Goal: Transaction & Acquisition: Subscribe to service/newsletter

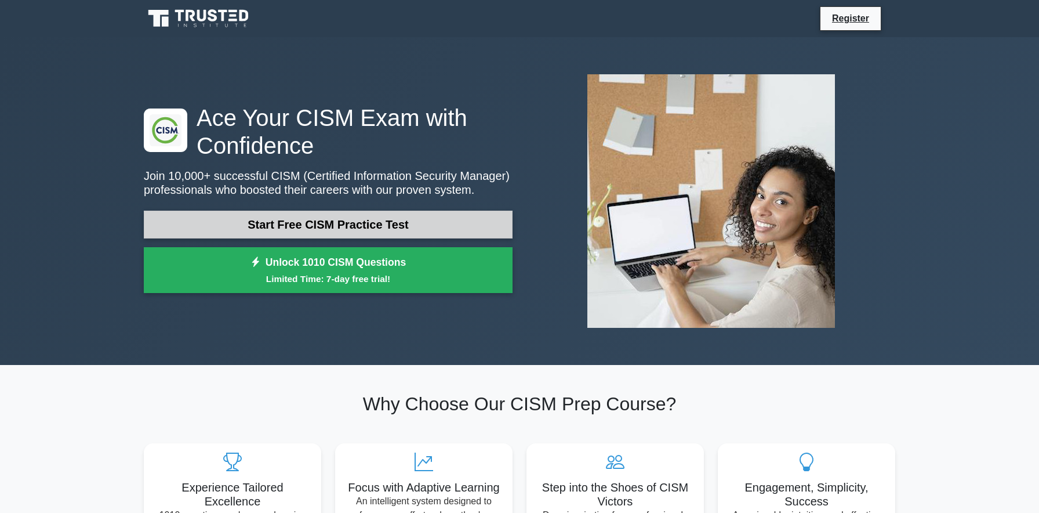
click at [314, 226] on link "Start Free CISM Practice Test" at bounding box center [328, 225] width 369 height 28
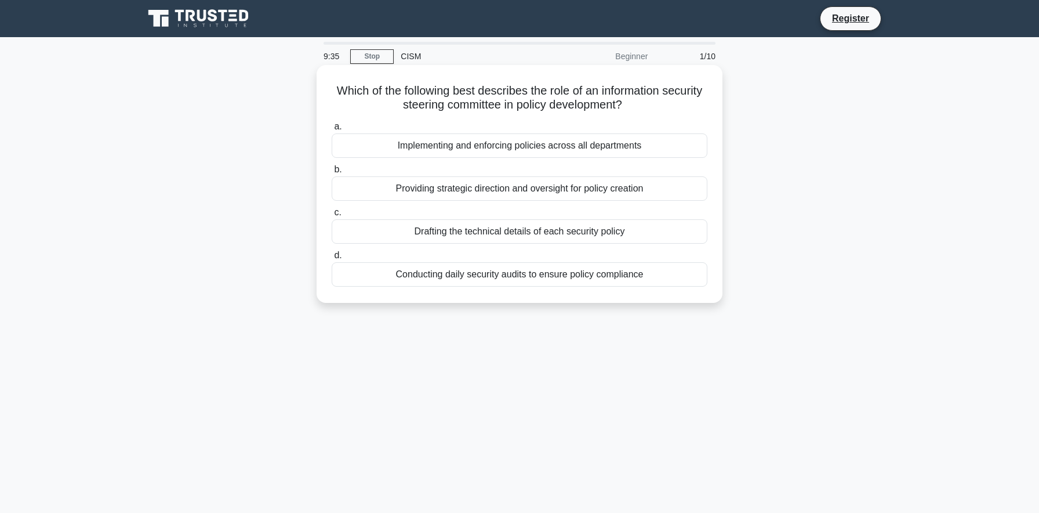
click at [614, 188] on div "Providing strategic direction and oversight for policy creation" at bounding box center [520, 188] width 376 height 24
click at [332, 173] on input "b. Providing strategic direction and oversight for policy creation" at bounding box center [332, 170] width 0 height 8
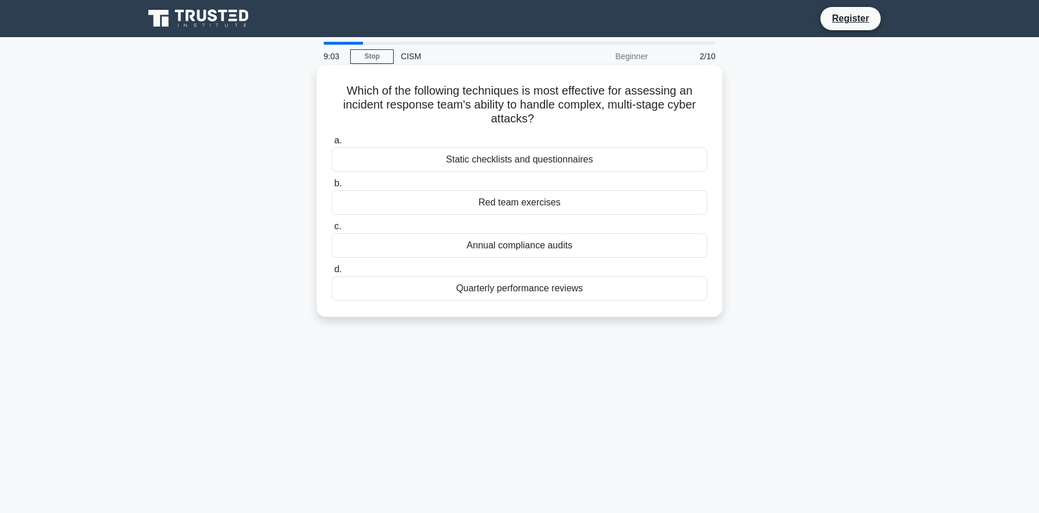
click at [564, 210] on div "Red team exercises" at bounding box center [520, 202] width 376 height 24
click at [332, 187] on input "b. Red team exercises" at bounding box center [332, 184] width 0 height 8
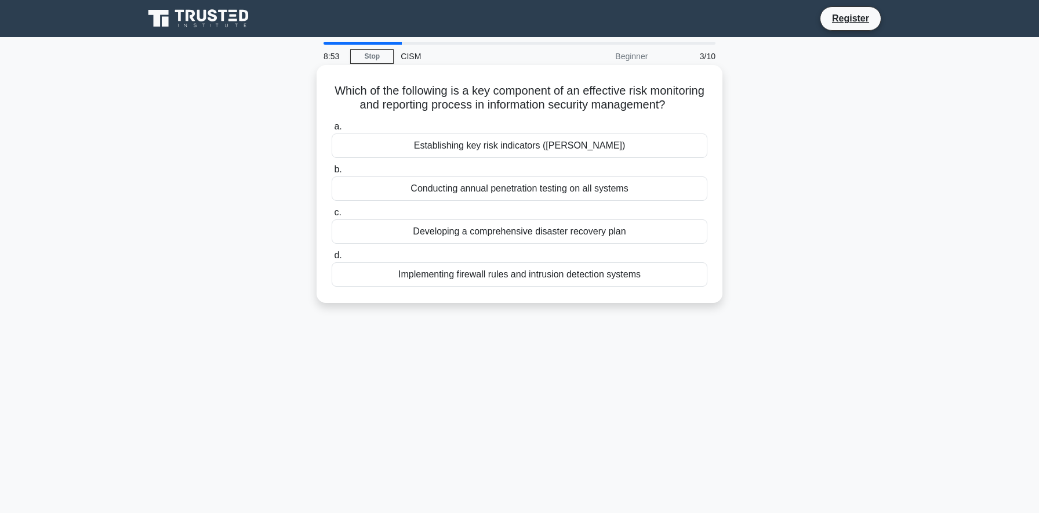
click at [625, 150] on div "Establishing key risk indicators (KRIs)" at bounding box center [520, 145] width 376 height 24
click at [332, 131] on input "a. Establishing key risk indicators (KRIs)" at bounding box center [332, 127] width 0 height 8
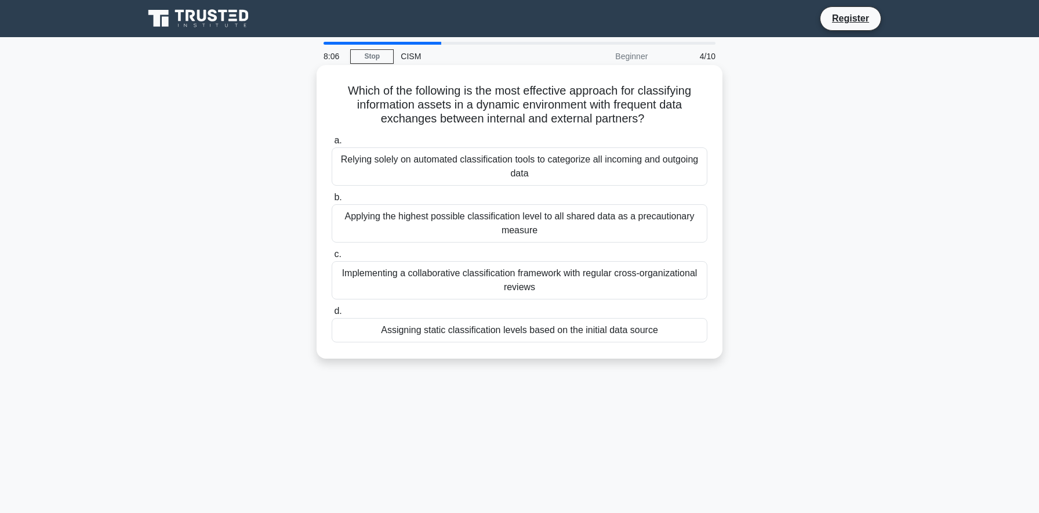
click at [618, 226] on div "Applying the highest possible classification level to all shared data as a prec…" at bounding box center [520, 223] width 376 height 38
click at [332, 201] on input "b. Applying the highest possible classification level to all shared data as a p…" at bounding box center [332, 198] width 0 height 8
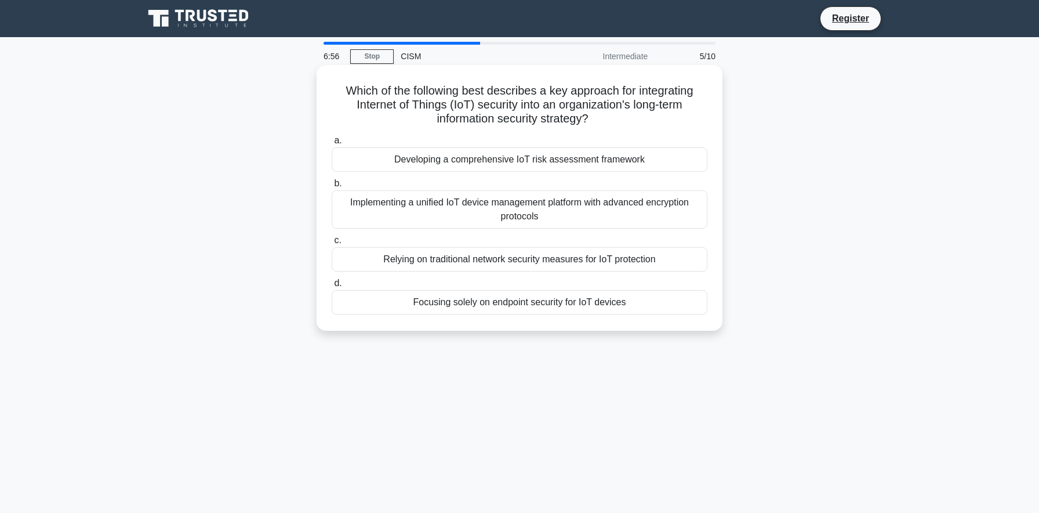
click at [570, 168] on div "Developing a comprehensive IoT risk assessment framework" at bounding box center [520, 159] width 376 height 24
click at [332, 144] on input "a. Developing a comprehensive IoT risk assessment framework" at bounding box center [332, 141] width 0 height 8
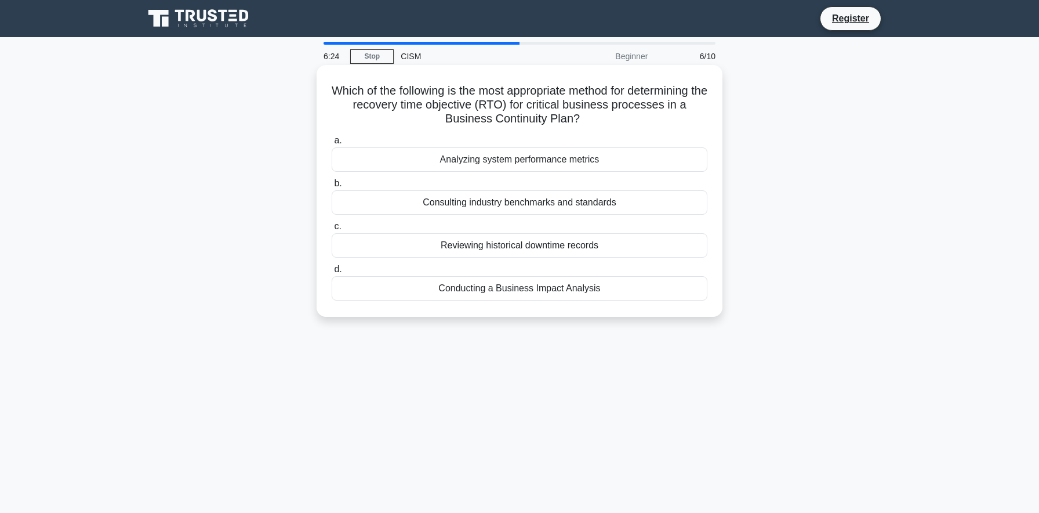
click at [590, 285] on div "Conducting a Business Impact Analysis" at bounding box center [520, 288] width 376 height 24
click at [332, 273] on input "d. Conducting a Business Impact Analysis" at bounding box center [332, 270] width 0 height 8
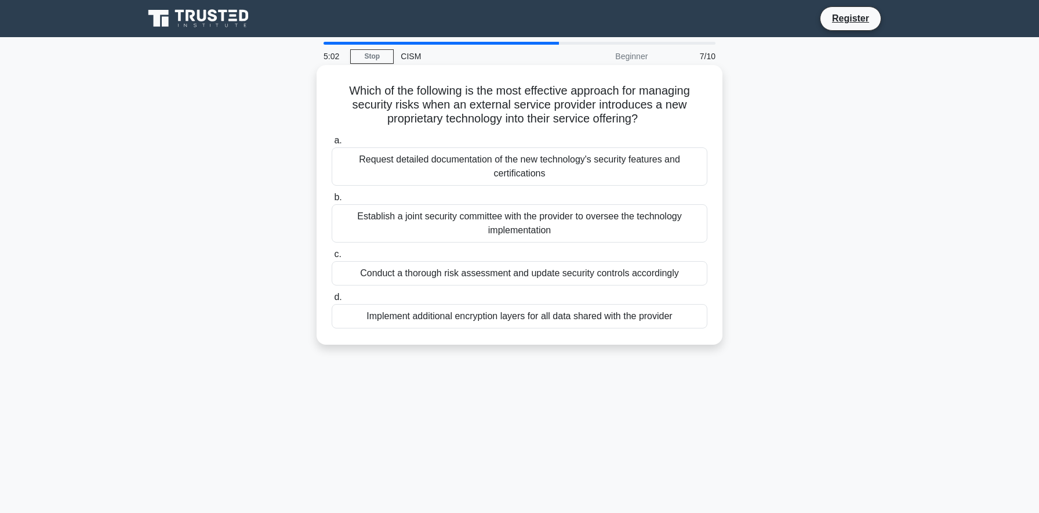
click at [588, 280] on div "Conduct a thorough risk assessment and update security controls accordingly" at bounding box center [520, 273] width 376 height 24
click at [332, 258] on input "c. Conduct a thorough risk assessment and update security controls accordingly" at bounding box center [332, 255] width 0 height 8
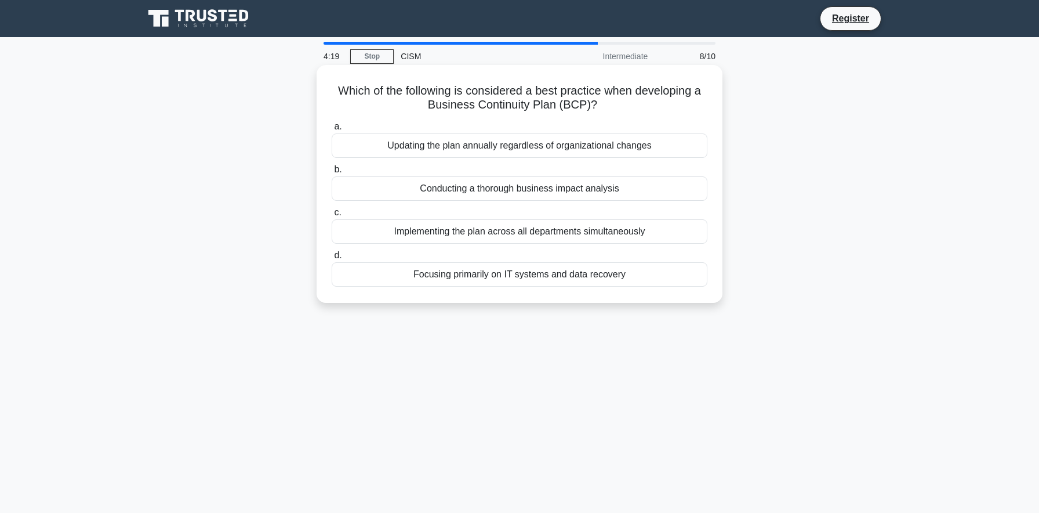
click at [625, 185] on div "Conducting a thorough business impact analysis" at bounding box center [520, 188] width 376 height 24
click at [332, 173] on input "b. Conducting a thorough business impact analysis" at bounding box center [332, 170] width 0 height 8
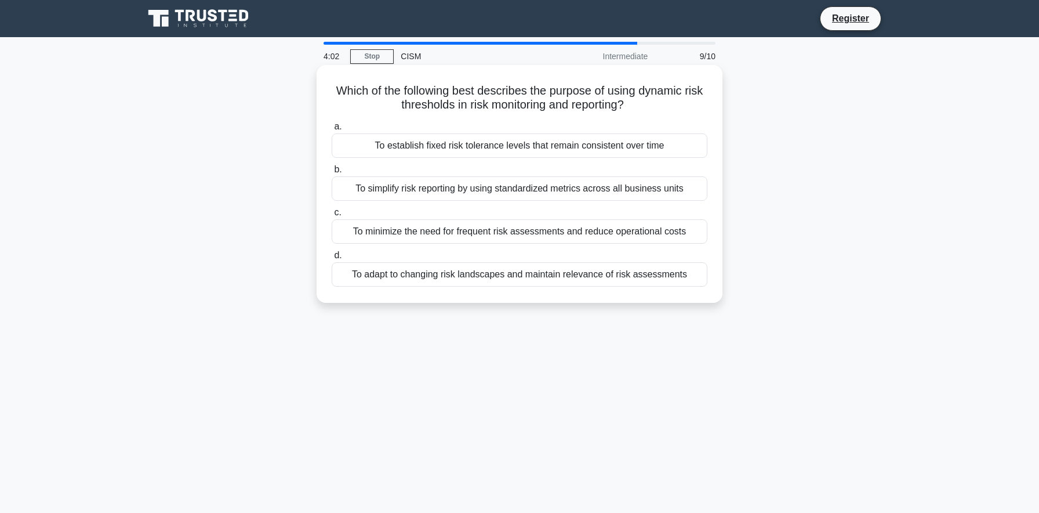
click at [636, 277] on div "To adapt to changing risk landscapes and maintain relevance of risk assessments" at bounding box center [520, 274] width 376 height 24
click at [332, 259] on input "d. To adapt to changing risk landscapes and maintain relevance of risk assessme…" at bounding box center [332, 256] width 0 height 8
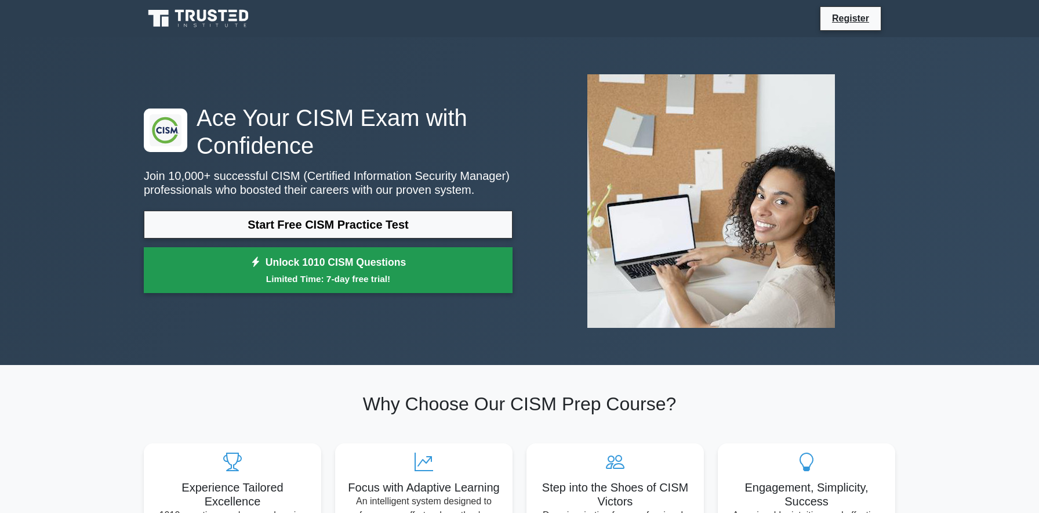
click at [314, 264] on link "Unlock 1010 CISM Questions Limited Time: 7-day free trial!" at bounding box center [328, 270] width 369 height 46
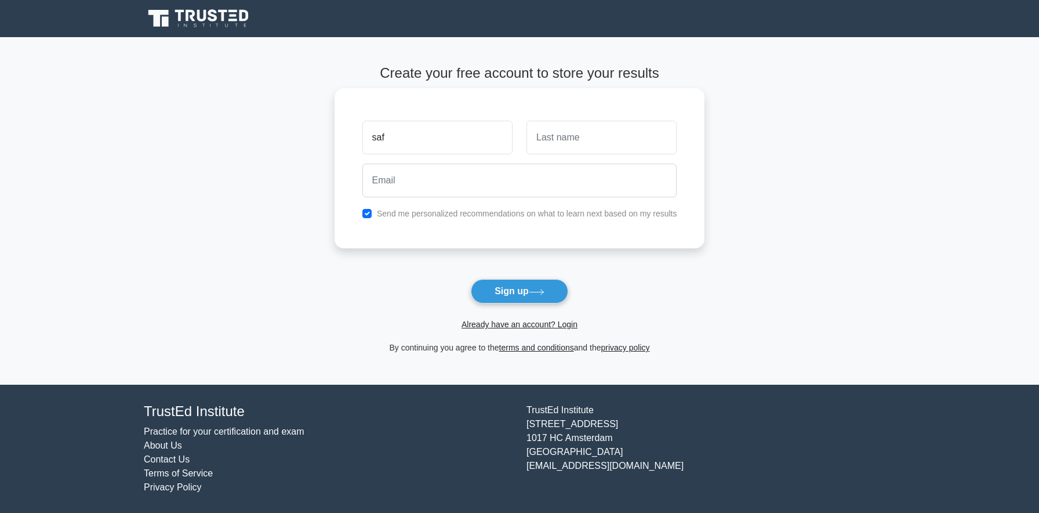
type input "saf"
click at [565, 144] on input "text" at bounding box center [602, 138] width 150 height 34
type input "dhm"
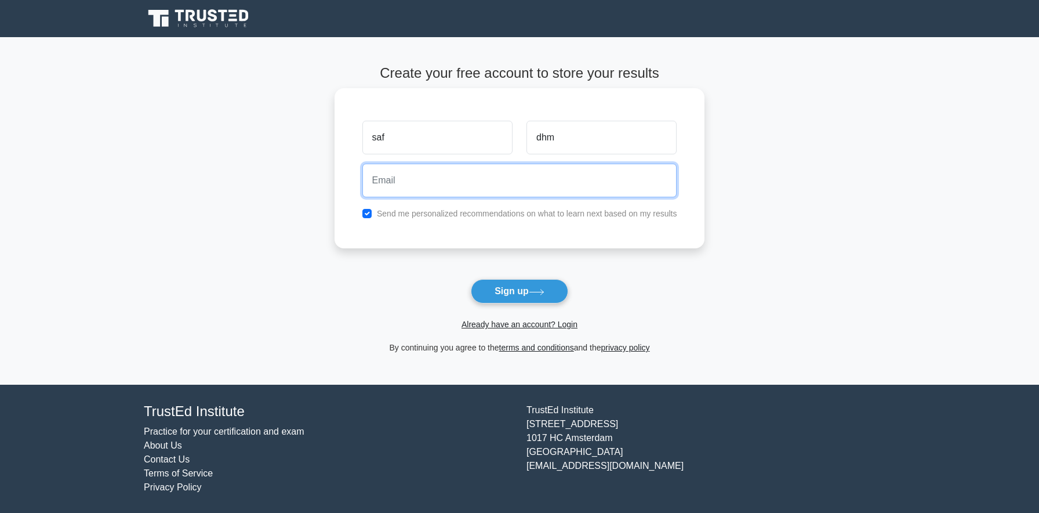
click at [571, 182] on input "email" at bounding box center [520, 181] width 315 height 34
type input "ssibel.akay@gmail.com"
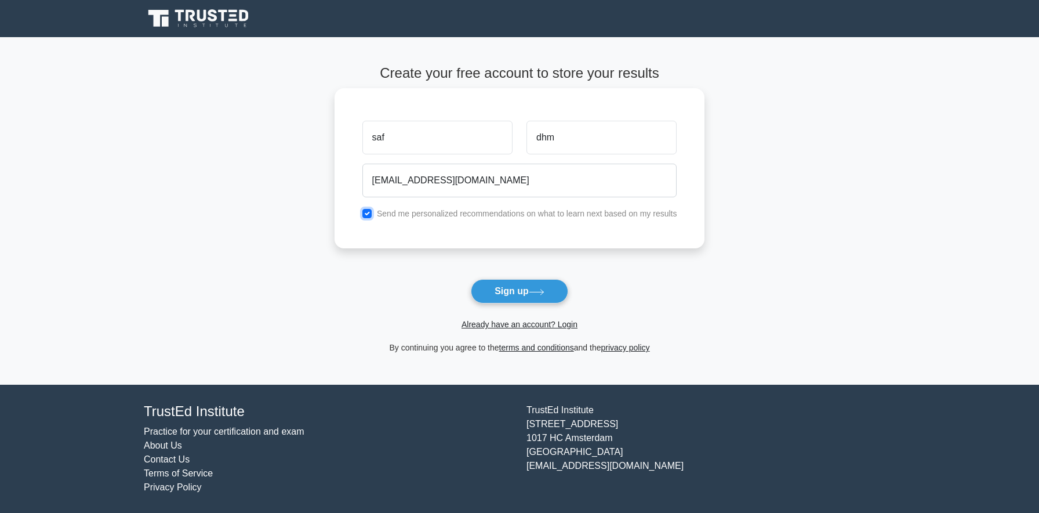
click at [369, 214] on input "checkbox" at bounding box center [367, 213] width 9 height 9
checkbox input "false"
click at [545, 294] on icon at bounding box center [537, 292] width 16 height 6
